Goal: Entertainment & Leisure: Consume media (video, audio)

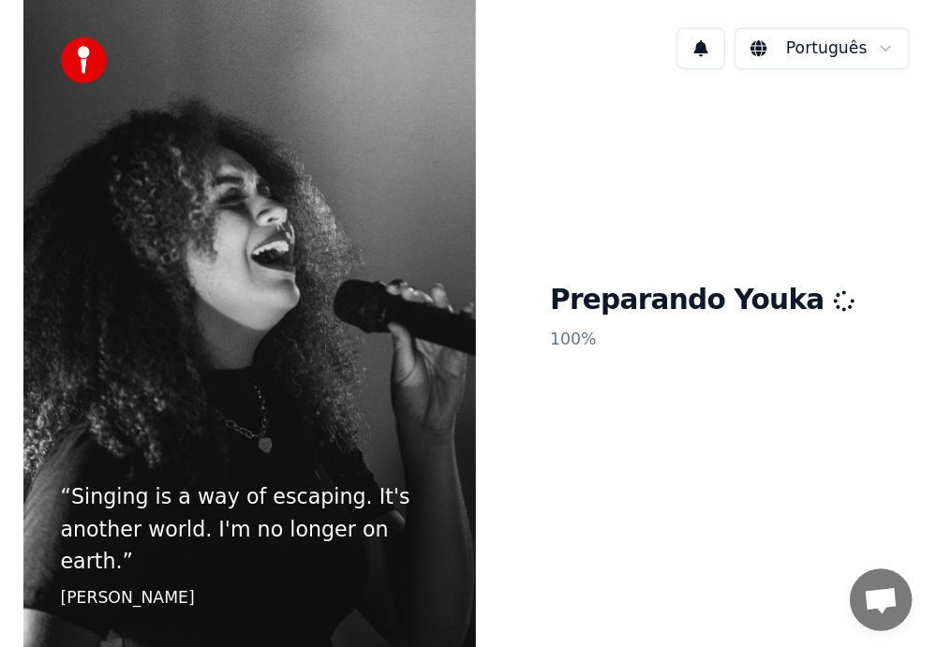
scroll to position [1464, 0]
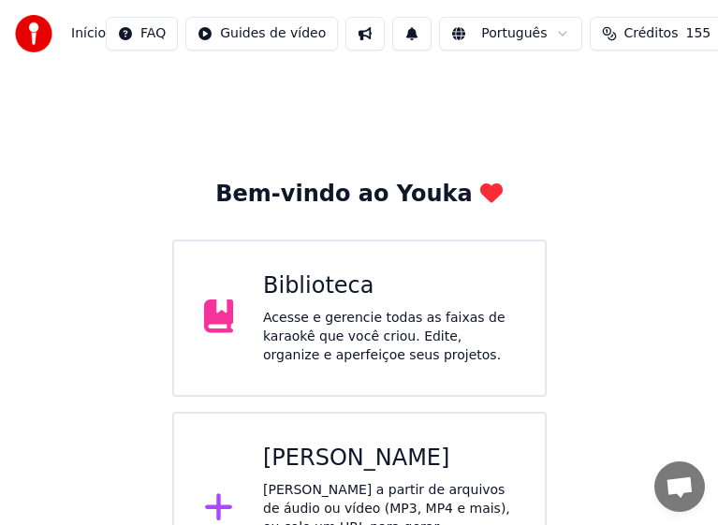
click at [340, 322] on div "Acesse e gerencie todas as faixas de karaokê que você criou. Edite, organize e …" at bounding box center [389, 337] width 252 height 56
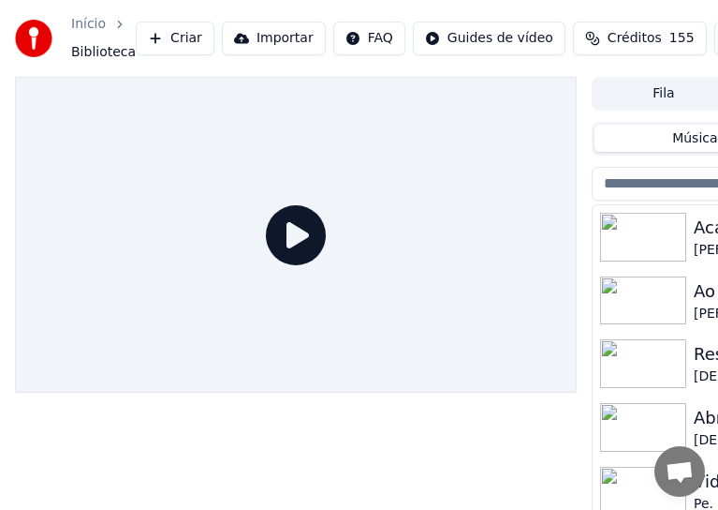
click at [298, 235] on icon at bounding box center [296, 235] width 60 height 60
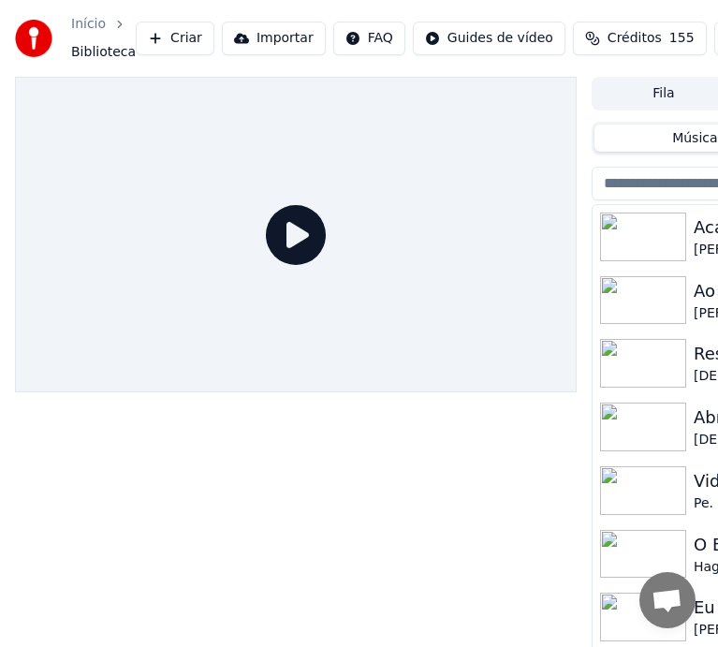
click at [295, 236] on icon at bounding box center [296, 235] width 60 height 60
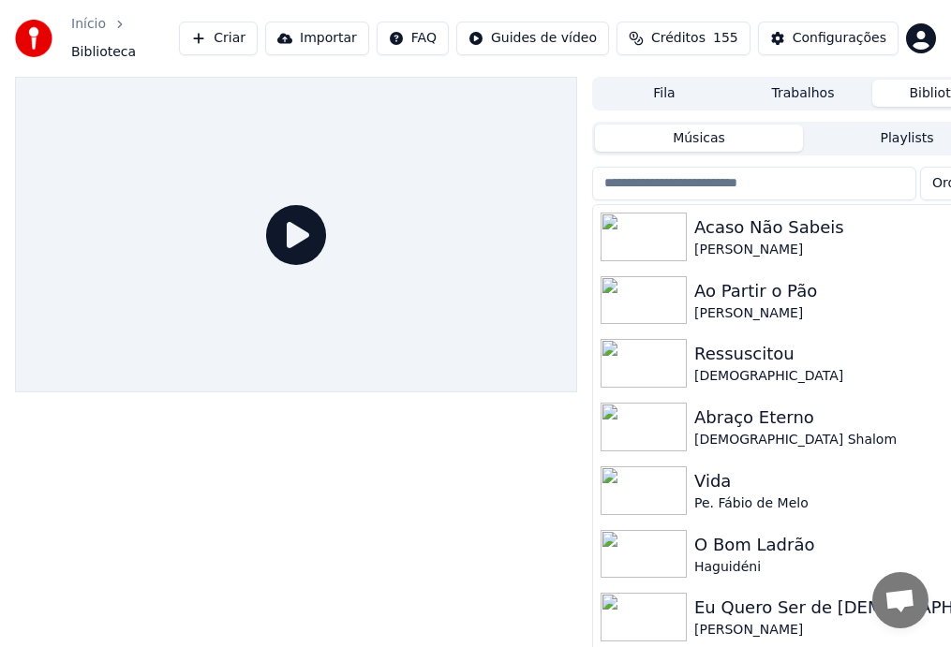
click at [767, 241] on div "[PERSON_NAME]" at bounding box center [840, 250] width 292 height 19
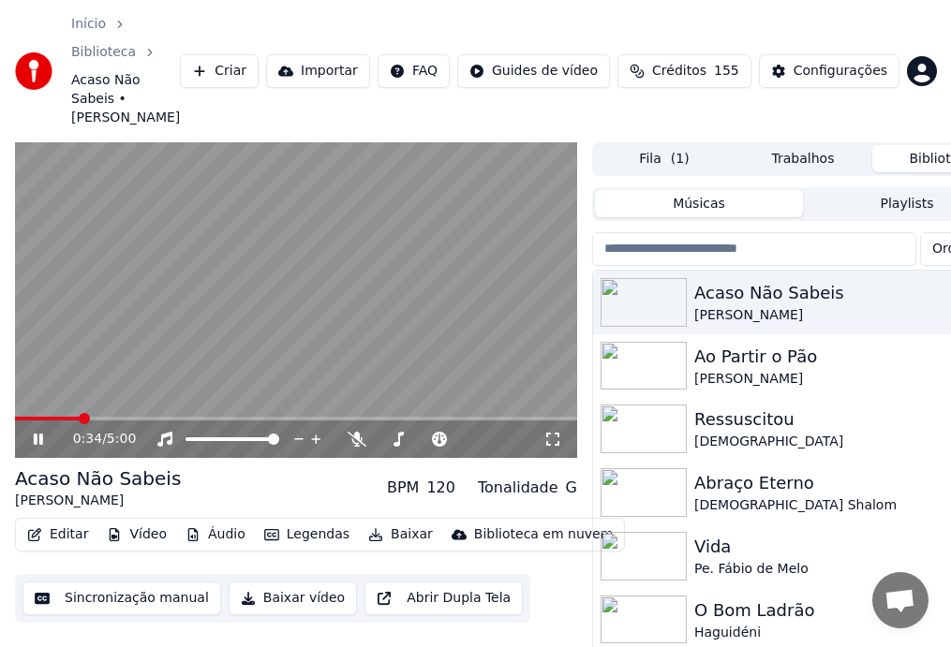
click at [159, 420] on span at bounding box center [296, 419] width 562 height 4
click at [41, 437] on icon at bounding box center [38, 439] width 9 height 11
click at [38, 443] on icon at bounding box center [38, 439] width 11 height 13
